Goal: Transaction & Acquisition: Purchase product/service

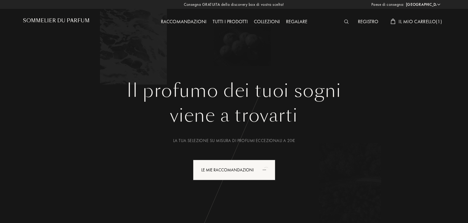
select select "IT"
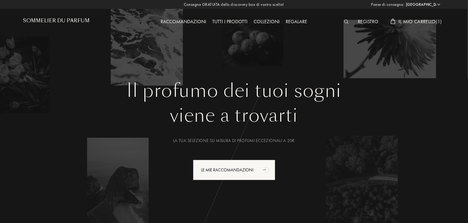
click at [433, 22] on span "Il mio carrello ( 1 )" at bounding box center [420, 21] width 43 height 6
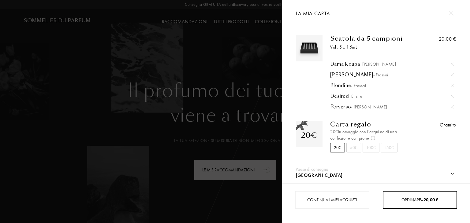
click at [423, 200] on span "Ordinare – 20,00 €" at bounding box center [420, 200] width 37 height 6
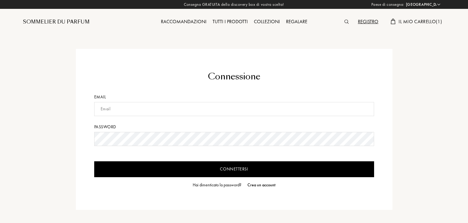
select select "IT"
click at [180, 108] on input "text" at bounding box center [234, 109] width 280 height 14
click at [157, 108] on input "maddalena.carraro12@gmail.ccom" at bounding box center [234, 109] width 280 height 14
drag, startPoint x: 172, startPoint y: 103, endPoint x: 52, endPoint y: 110, distance: 120.1
click at [52, 110] on div "Connessione Email maddalena.carraro12@gmail.com Password Connettersi Hai diment…" at bounding box center [234, 129] width 432 height 161
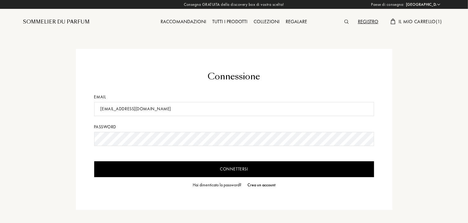
click at [183, 175] on input "Connettersi" at bounding box center [234, 170] width 280 height 16
click at [94, 162] on input "Connettersi" at bounding box center [234, 170] width 280 height 16
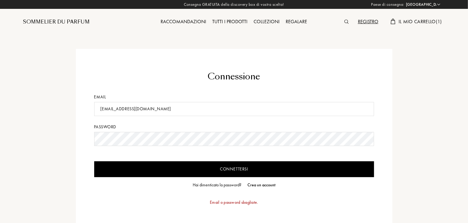
click at [207, 162] on input "Connettersi" at bounding box center [234, 170] width 280 height 16
click at [171, 107] on input "[EMAIL_ADDRESS][DOMAIN_NAME]" at bounding box center [234, 109] width 280 height 14
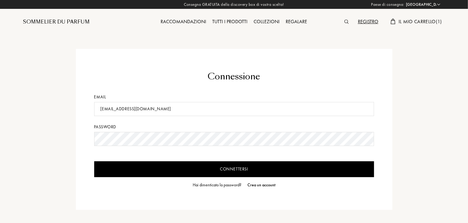
type input "maddie.carra@gmail.com"
click at [169, 176] on input "Connettersi" at bounding box center [234, 170] width 280 height 16
click at [218, 185] on div "Hai dimenticato la password?" at bounding box center [217, 185] width 49 height 6
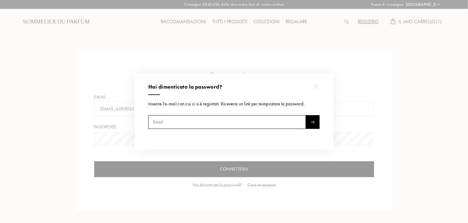
click at [216, 126] on input "text" at bounding box center [227, 122] width 158 height 14
type input "[EMAIL_ADDRESS][DOMAIN_NAME]"
click at [313, 121] on img at bounding box center [313, 122] width 4 height 3
click at [240, 125] on input "[EMAIL_ADDRESS][DOMAIN_NAME]" at bounding box center [227, 122] width 158 height 14
click at [316, 83] on div at bounding box center [316, 87] width 14 height 14
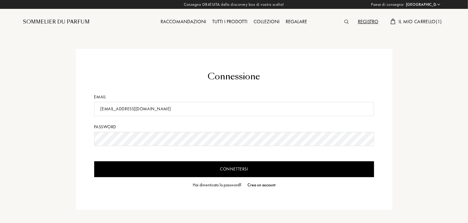
click at [256, 186] on div "Crea un account" at bounding box center [262, 185] width 28 height 6
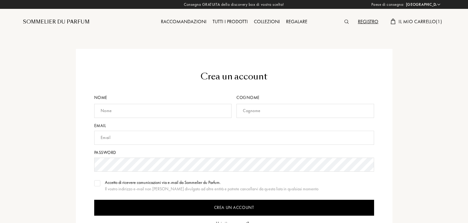
select select "IT"
click at [156, 116] on input "text" at bounding box center [163, 111] width 138 height 14
type input "Maddalena"
type input "Carraro"
click at [138, 138] on input "text" at bounding box center [234, 138] width 280 height 14
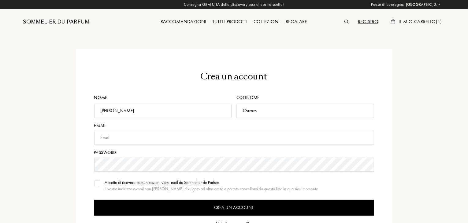
paste input "[EMAIL_ADDRESS][DOMAIN_NAME]"
type input "[EMAIL_ADDRESS][DOMAIN_NAME]"
click at [97, 183] on img at bounding box center [97, 183] width 4 height 3
click at [132, 199] on form "Crea un account Nome Maddalena Cognome Carraro Email maddalena.carraro12@gmail.…" at bounding box center [234, 165] width 280 height 191
click at [197, 204] on input "Crea un account" at bounding box center [234, 208] width 280 height 16
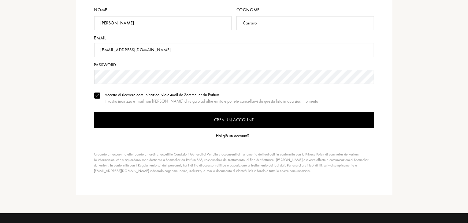
scroll to position [88, 0]
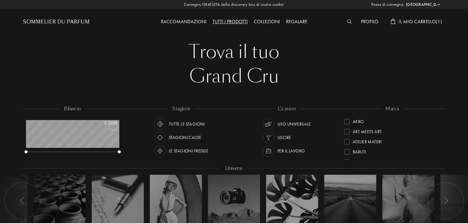
select select "IT"
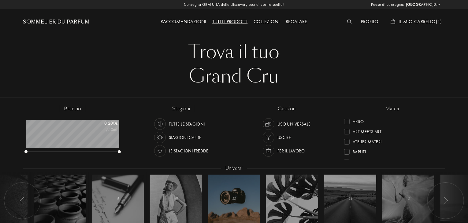
scroll to position [31, 93]
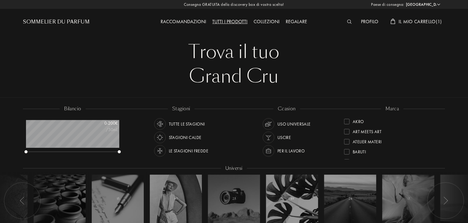
click at [421, 21] on span "Il mio carrello ( 1 )" at bounding box center [420, 21] width 43 height 6
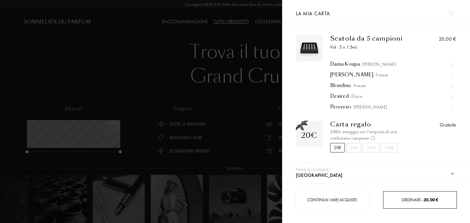
click at [421, 208] on div "Ordinare – 20,00 €" at bounding box center [420, 200] width 74 height 17
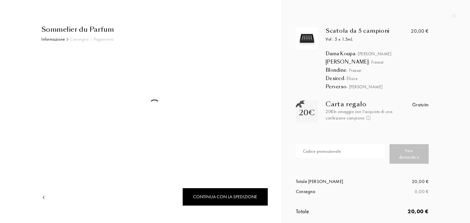
select select "IT"
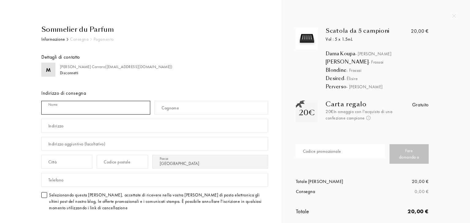
click at [131, 106] on input "text" at bounding box center [95, 108] width 109 height 14
type input "[PERSON_NAME]"
type input "Carraro"
type input "[STREET_ADDRESS]"
type input "[PERSON_NAME]"
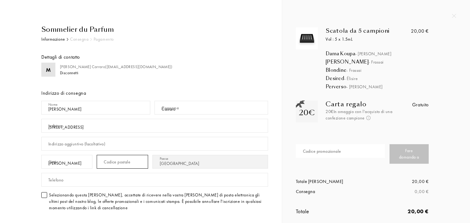
type input "35010"
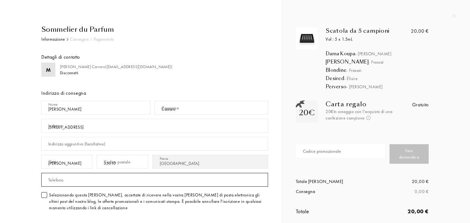
type input "3489874428"
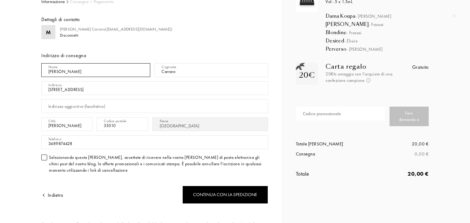
scroll to position [52, 0]
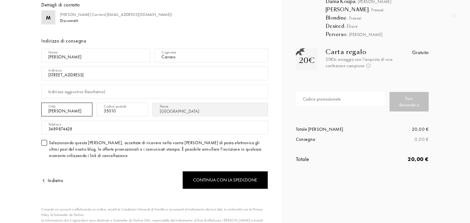
click at [87, 110] on input "[PERSON_NAME]" at bounding box center [66, 110] width 51 height 14
click at [88, 77] on input "[STREET_ADDRESS]" at bounding box center [154, 74] width 227 height 14
click at [77, 115] on input "[PERSON_NAME]" at bounding box center [66, 110] width 51 height 14
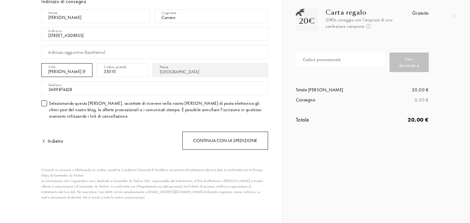
type input "[PERSON_NAME] (PD)"
click at [227, 144] on div "Continua con la spedizione" at bounding box center [225, 141] width 86 height 18
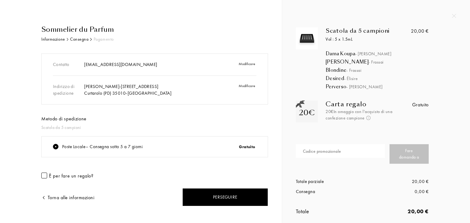
scroll to position [12, 0]
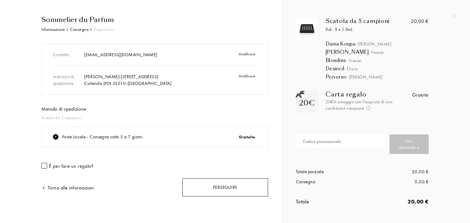
click at [211, 188] on div "Perseguire" at bounding box center [225, 188] width 86 height 18
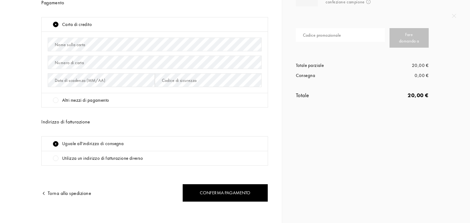
scroll to position [121, 0]
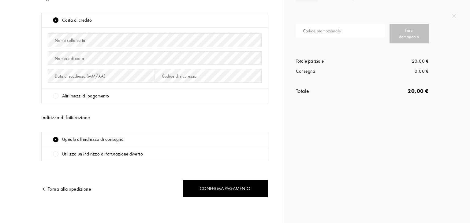
click at [99, 95] on div "Altri mezzi di pagamento" at bounding box center [85, 96] width 47 height 7
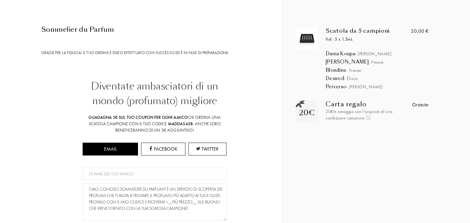
scroll to position [5, 0]
